Goal: Task Accomplishment & Management: Manage account settings

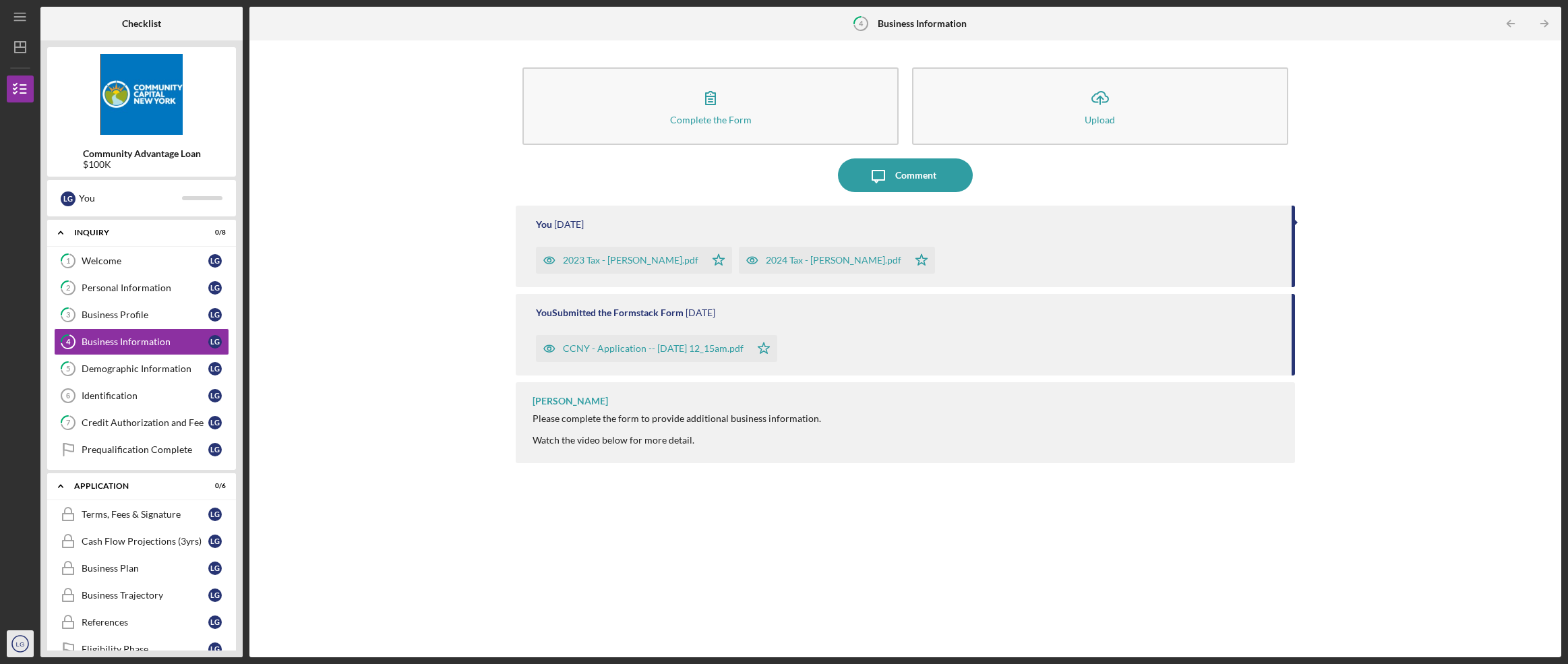
click at [16, 644] on text "LG" at bounding box center [20, 644] width 9 height 7
click at [18, 641] on text "LG" at bounding box center [20, 644] width 9 height 7
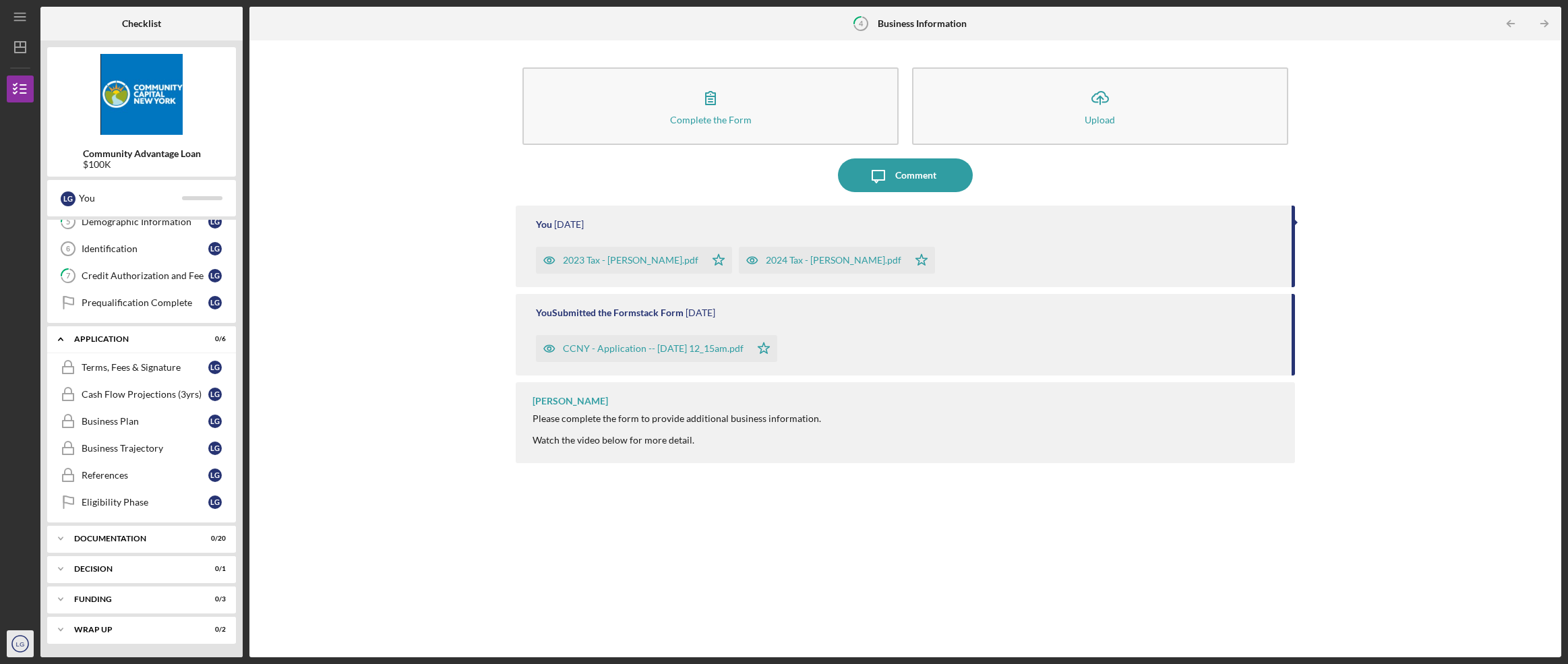
click at [24, 644] on text "LG" at bounding box center [20, 644] width 9 height 7
click at [20, 642] on text "LG" at bounding box center [20, 644] width 9 height 7
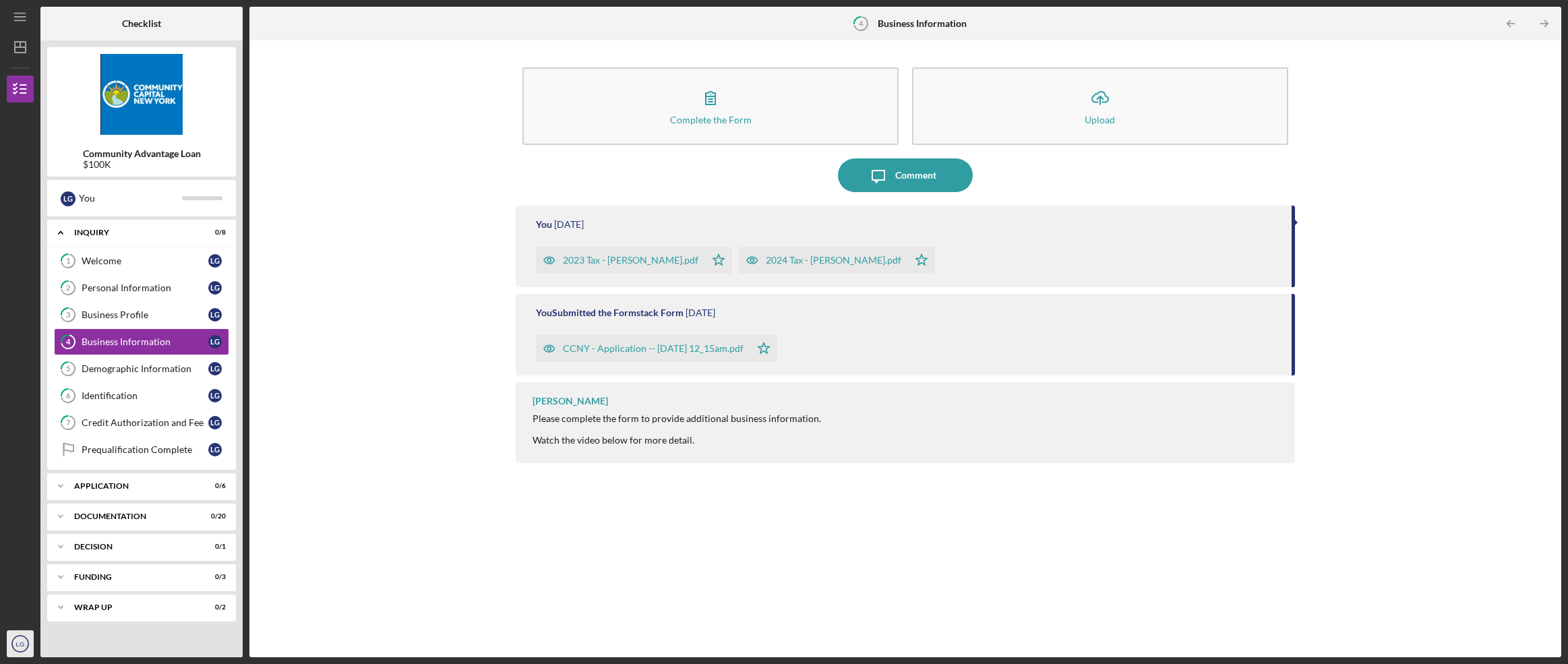
click at [16, 644] on text "LG" at bounding box center [20, 644] width 9 height 7
click at [32, 609] on link "Logout" at bounding box center [81, 611] width 148 height 28
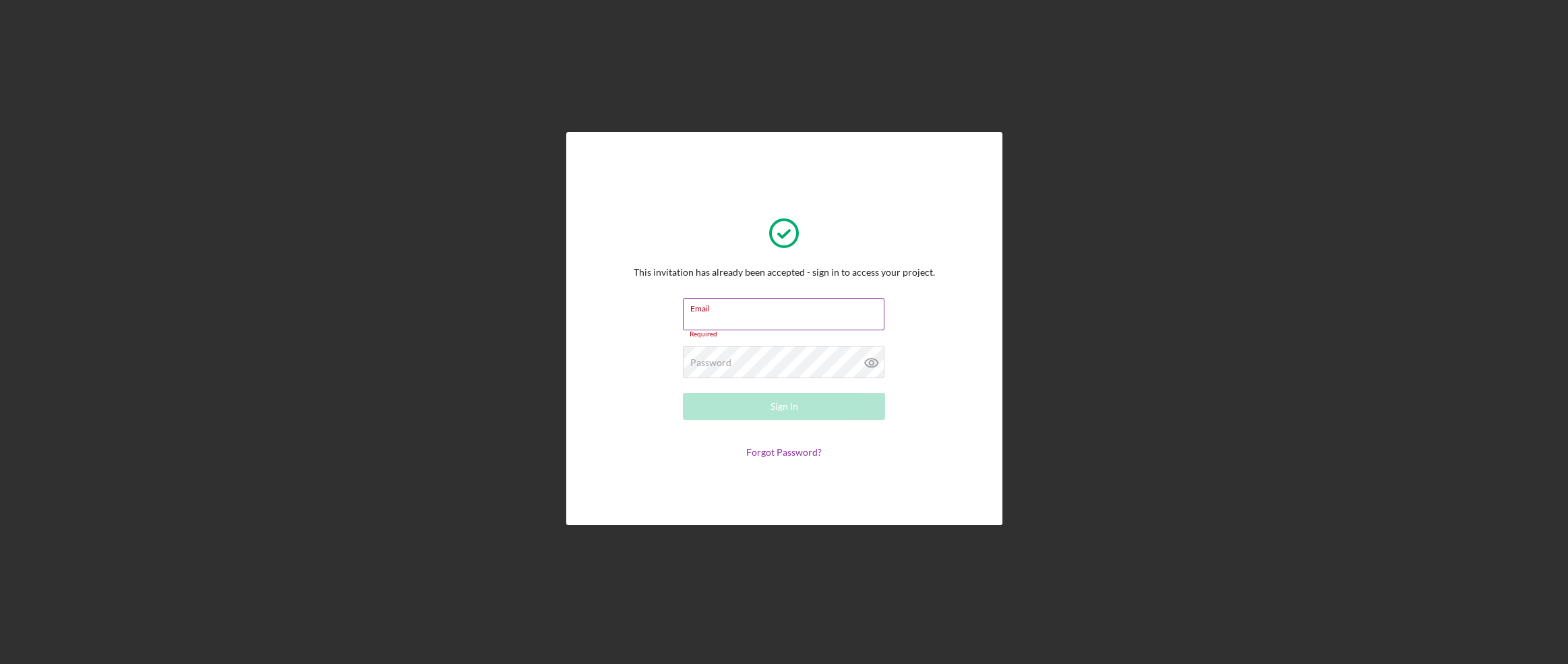
paste input "[EMAIL_ADDRESS][DOMAIN_NAME]"
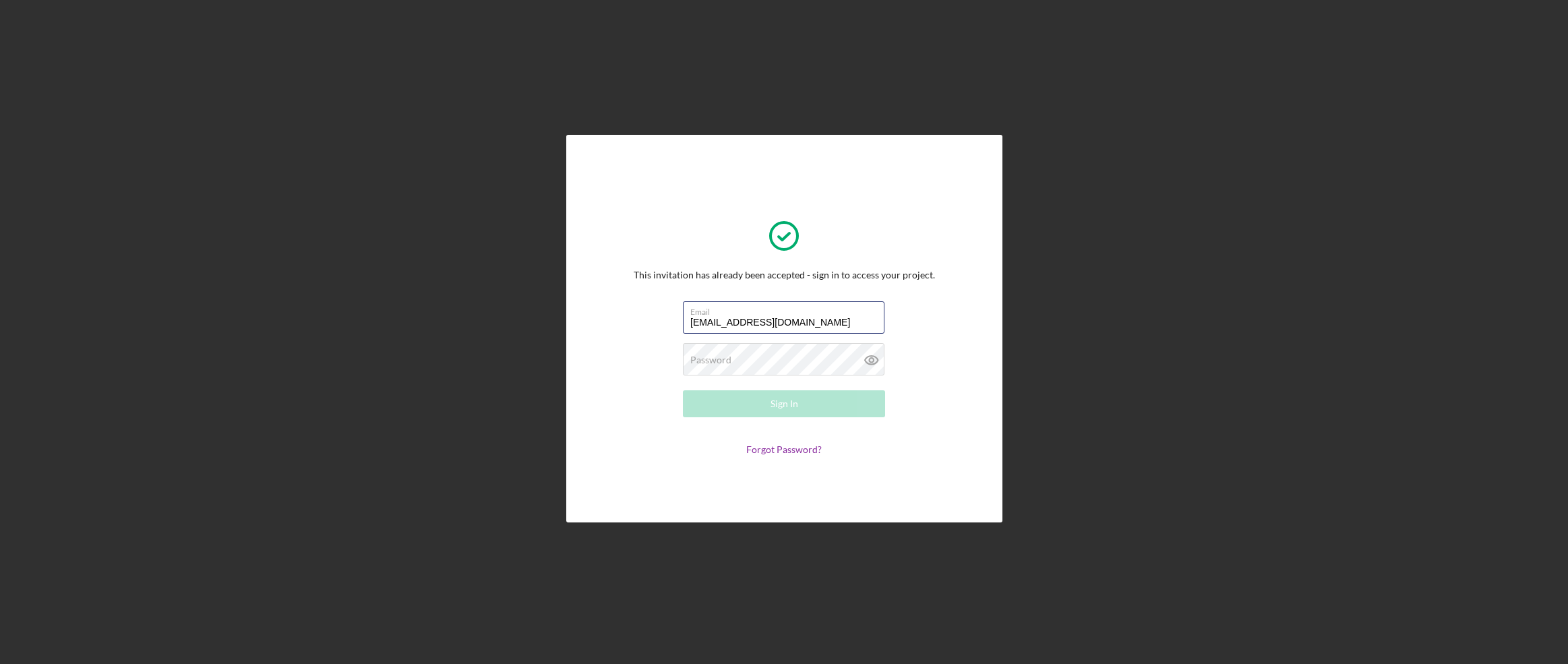
type input "[EMAIL_ADDRESS][DOMAIN_NAME]"
